Goal: Task Accomplishment & Management: Use online tool/utility

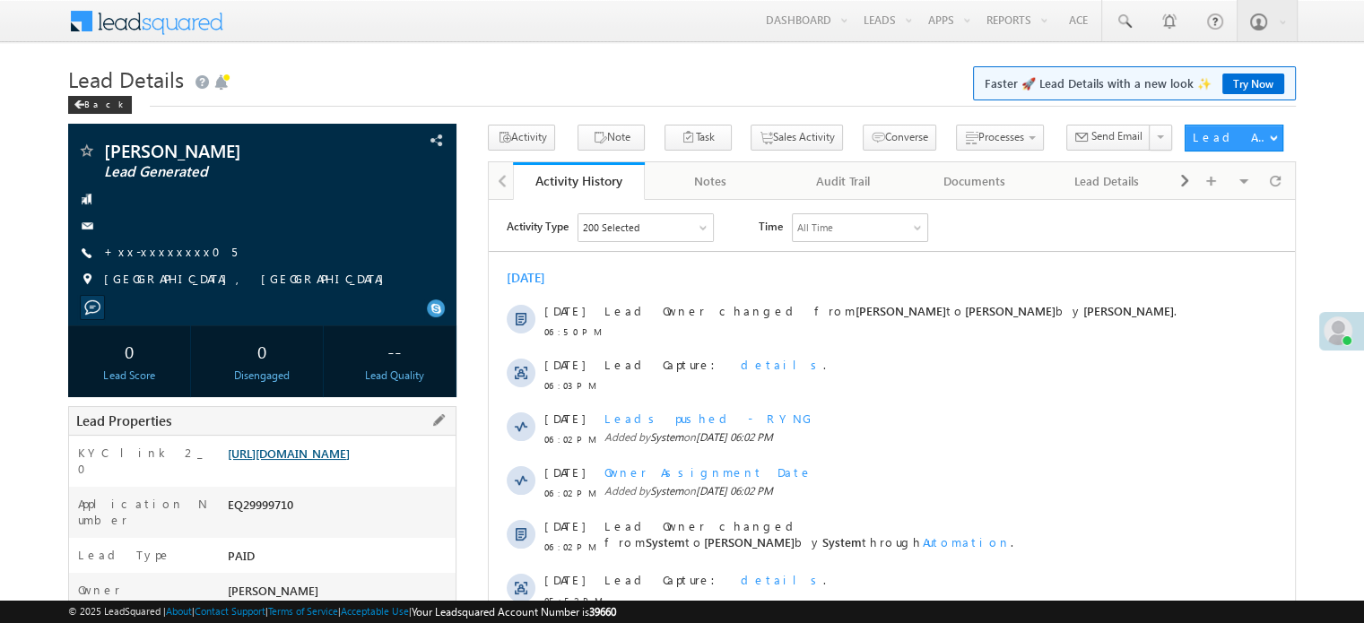
click at [350, 461] on link "https://angelbroking1-pk3em7sa.customui-test.leadsquared.com?leadId=ca6a132b-4e…" at bounding box center [289, 453] width 122 height 15
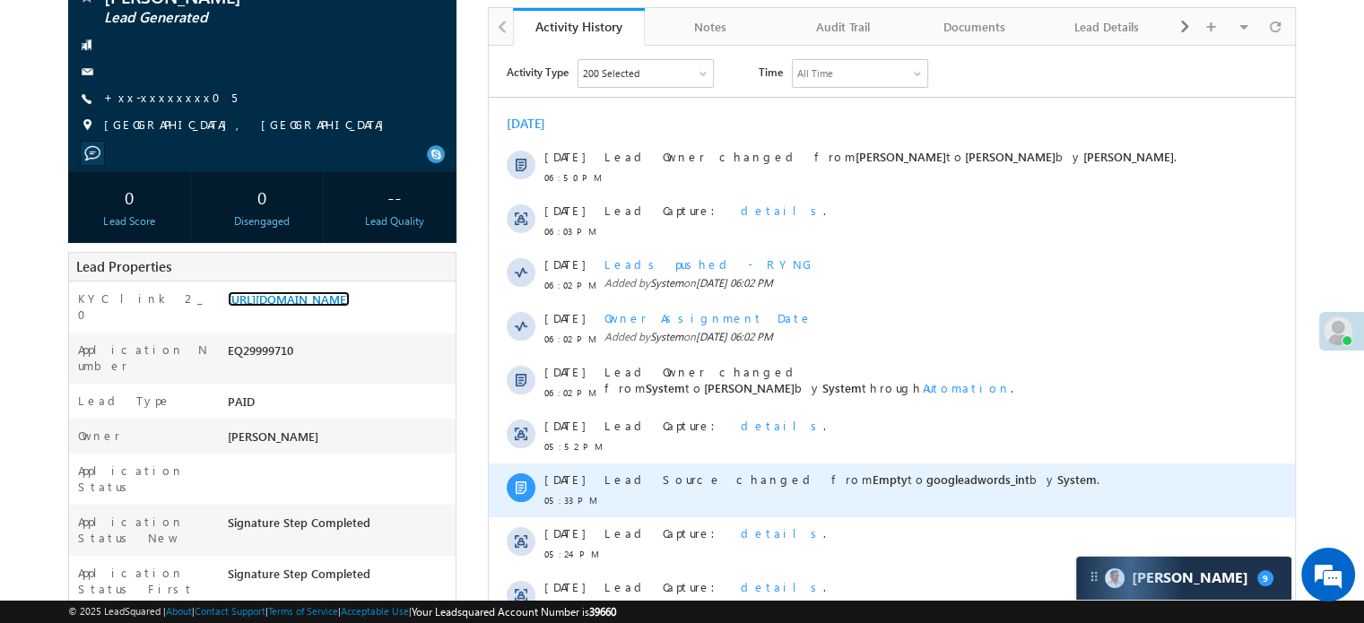
scroll to position [90, 0]
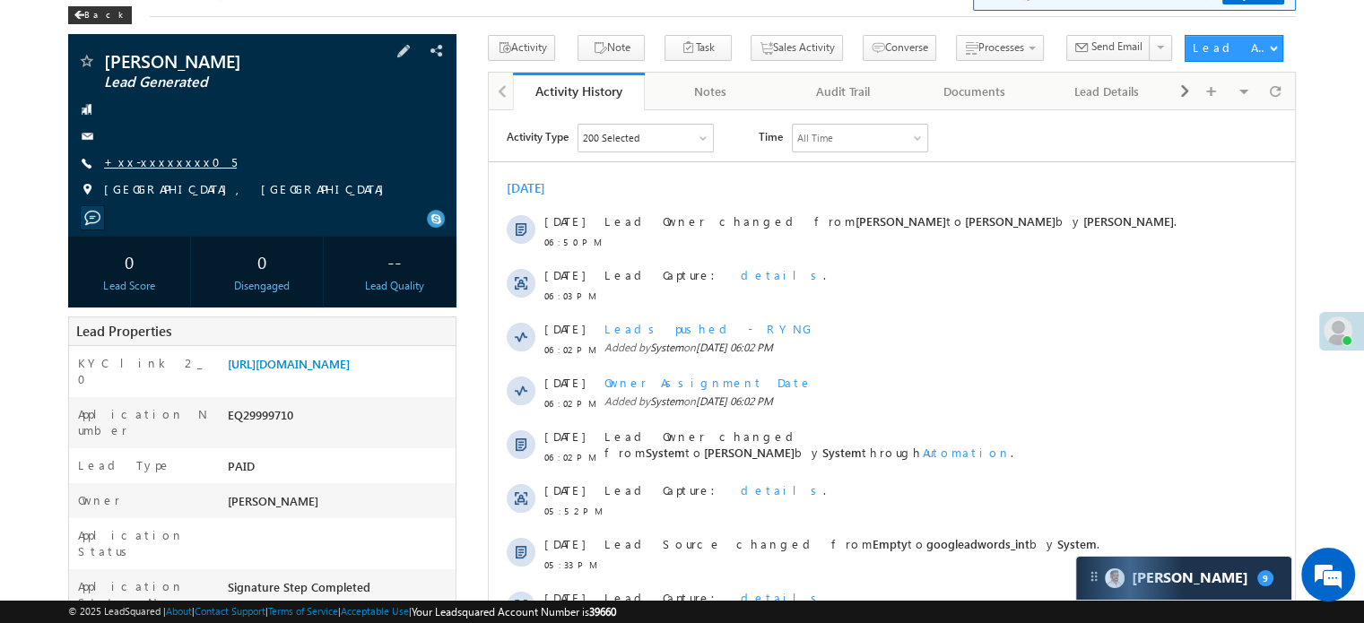
click at [162, 168] on link "+xx-xxxxxxxx05" at bounding box center [170, 161] width 133 height 15
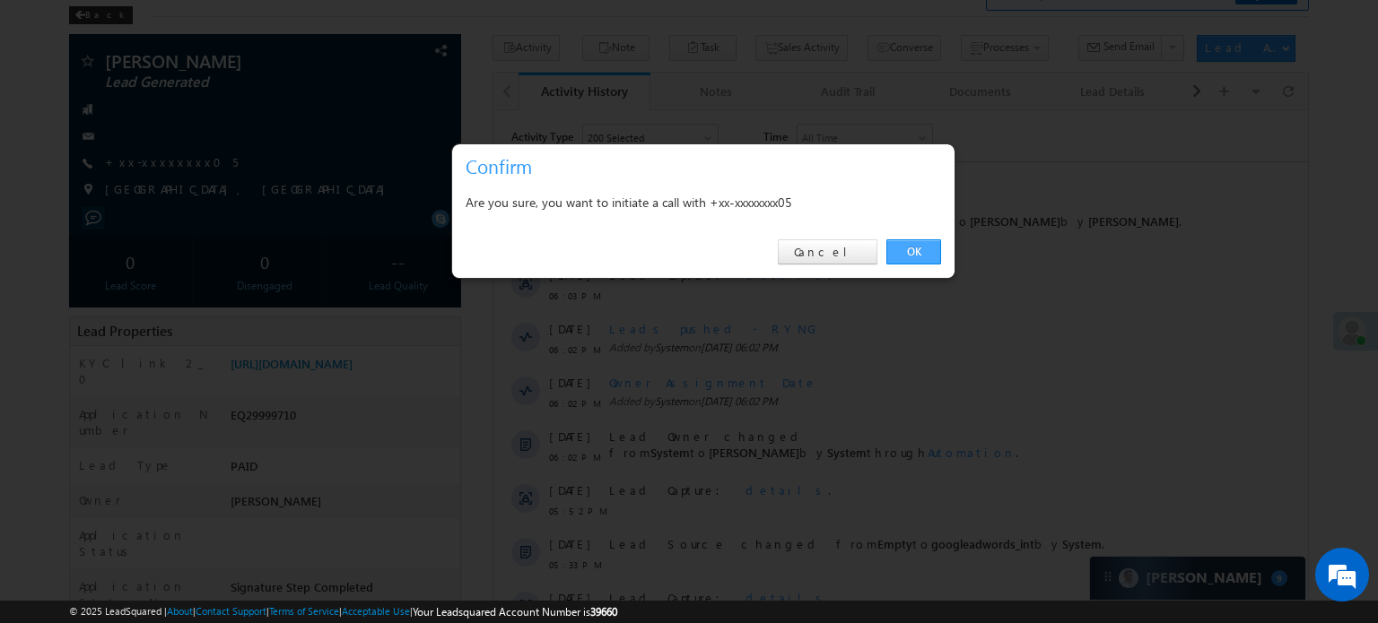
click at [929, 243] on link "OK" at bounding box center [913, 251] width 55 height 25
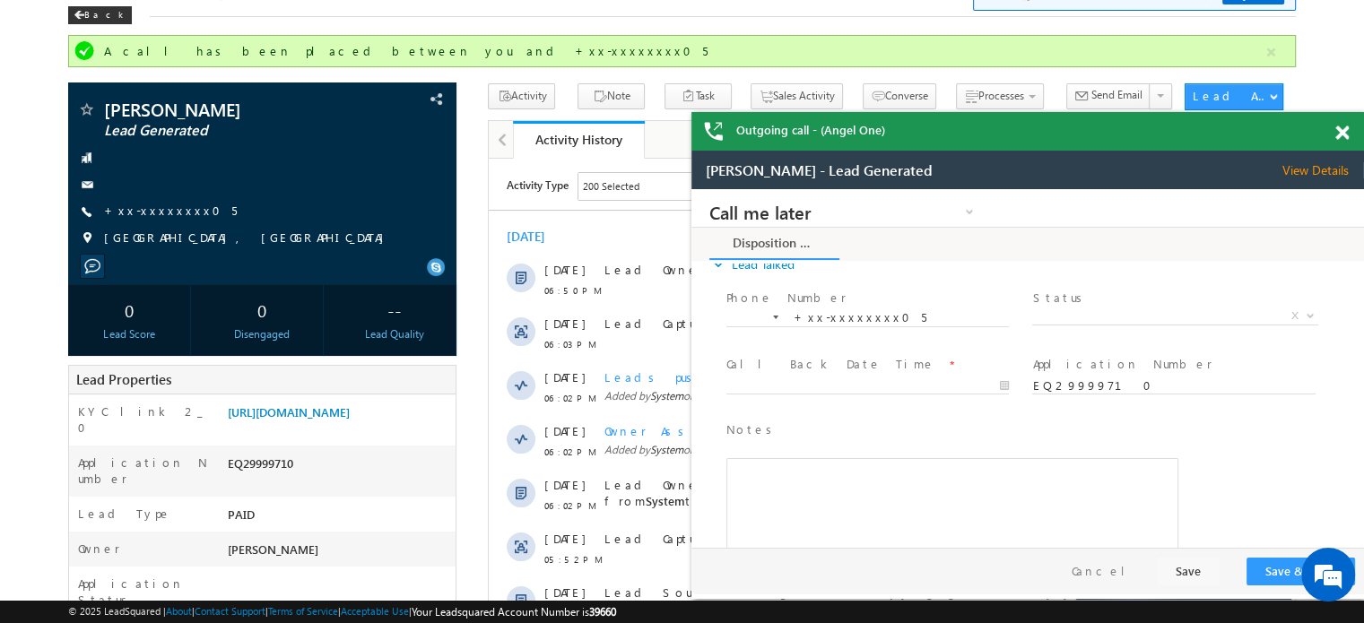
scroll to position [0, 0]
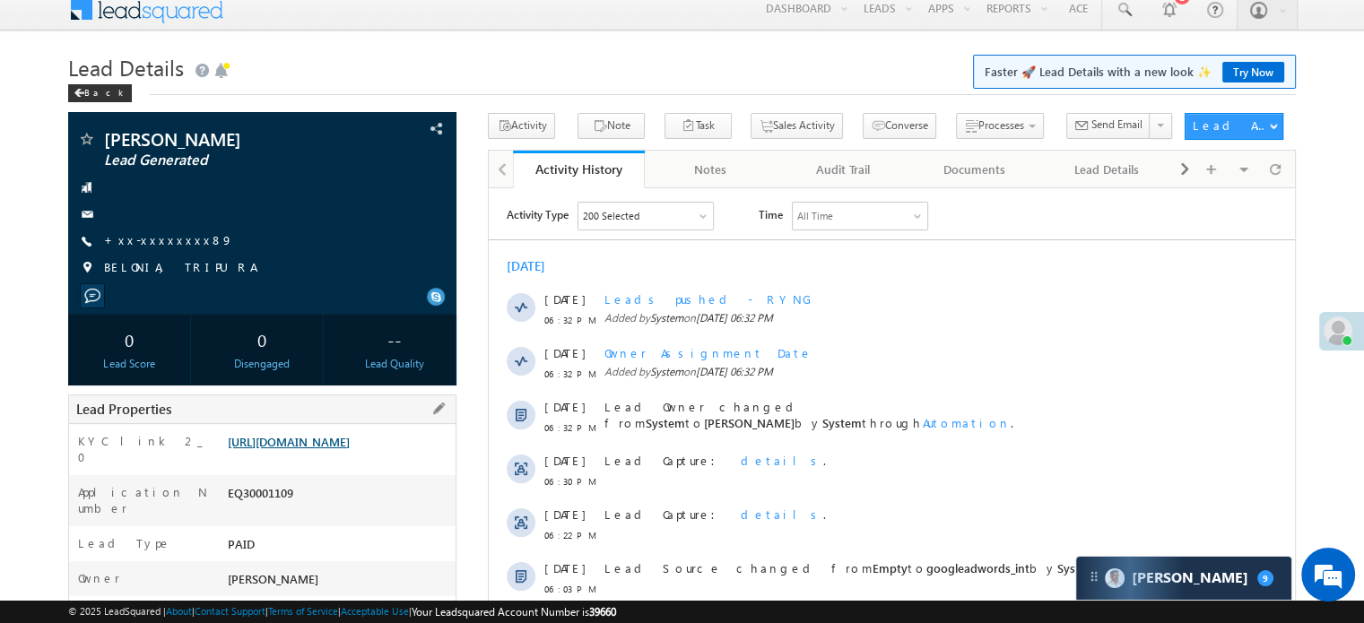
scroll to position [179, 0]
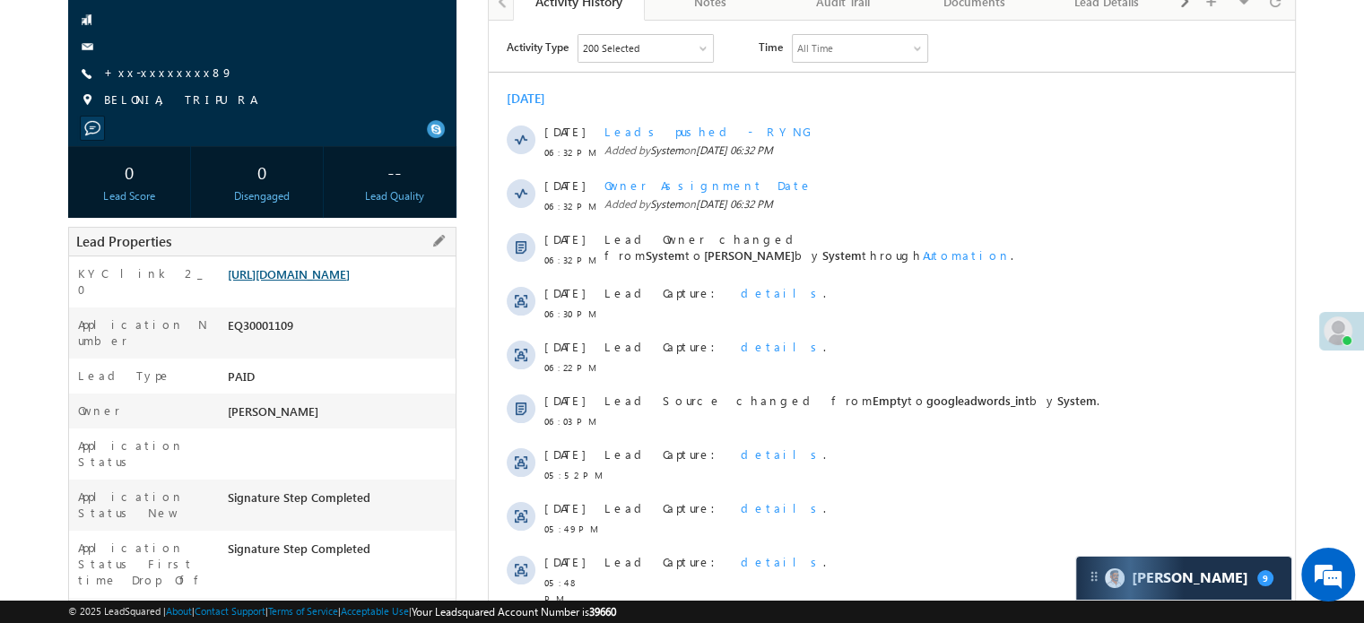
click at [314, 282] on link "[URL][DOMAIN_NAME]" at bounding box center [289, 273] width 122 height 15
click at [152, 71] on link "+xx-xxxxxxxx89" at bounding box center [168, 72] width 129 height 15
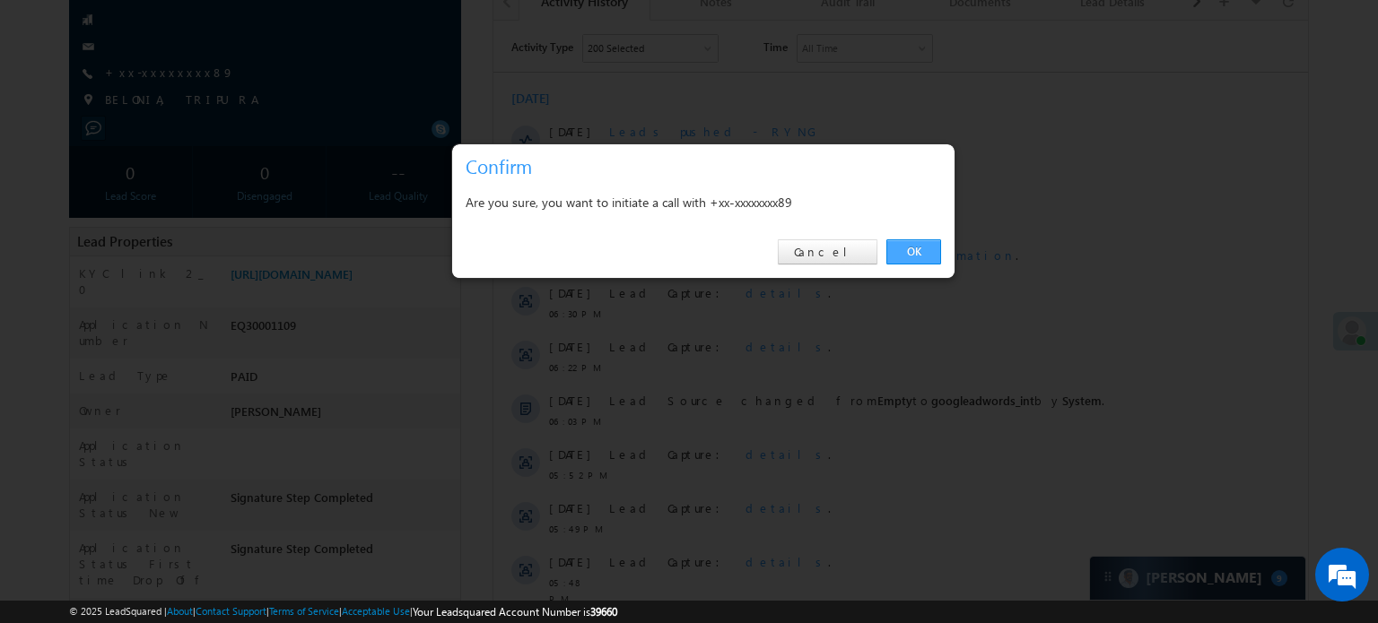
click at [911, 249] on link "OK" at bounding box center [913, 251] width 55 height 25
